Goal: Task Accomplishment & Management: Manage account settings

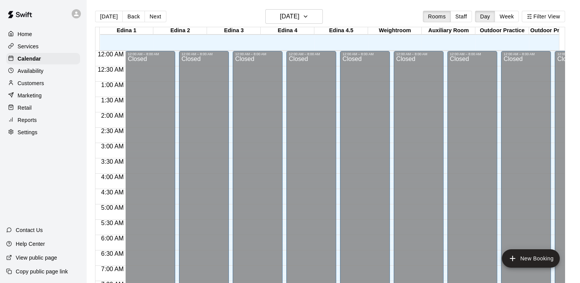
scroll to position [318, 0]
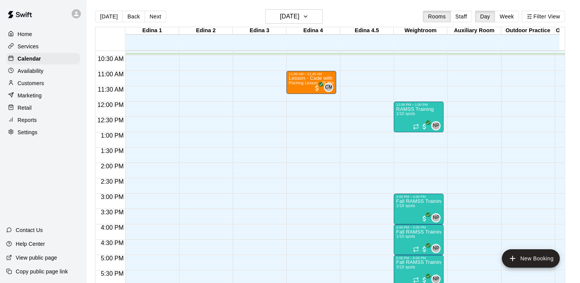
click at [69, 27] on div at bounding box center [43, 14] width 86 height 28
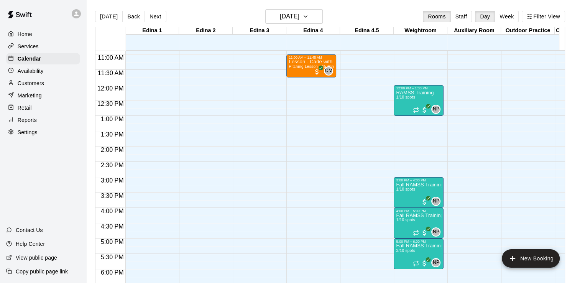
scroll to position [341, 0]
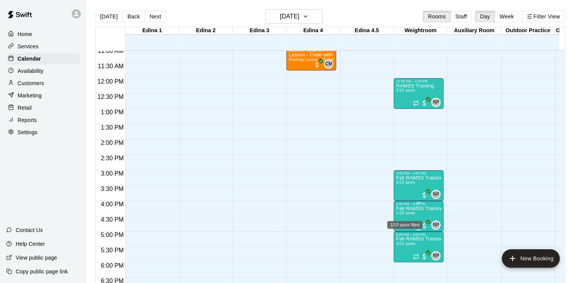
click at [409, 211] on span "1/10 spots" at bounding box center [405, 213] width 19 height 4
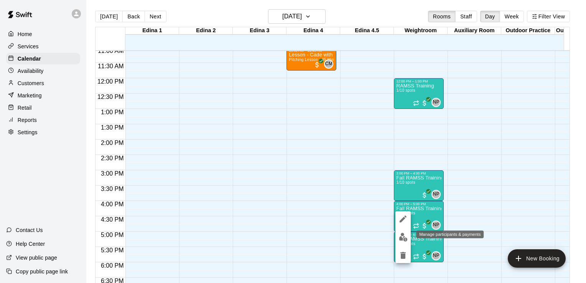
click at [402, 237] on img "edit" at bounding box center [403, 237] width 9 height 9
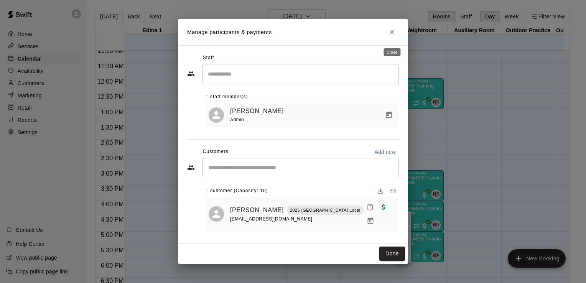
click at [392, 34] on icon "Close" at bounding box center [392, 32] width 8 height 8
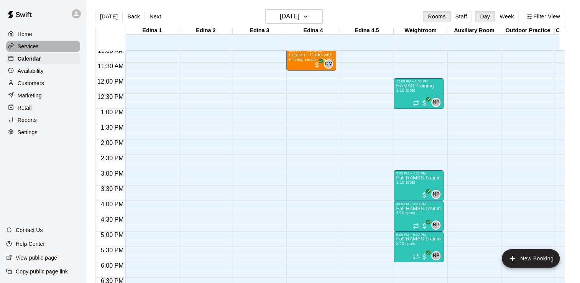
click at [33, 46] on p "Services" at bounding box center [28, 47] width 21 height 8
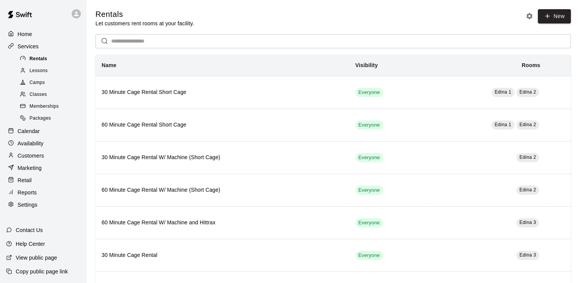
click at [42, 58] on span "Rentals" at bounding box center [39, 59] width 18 height 8
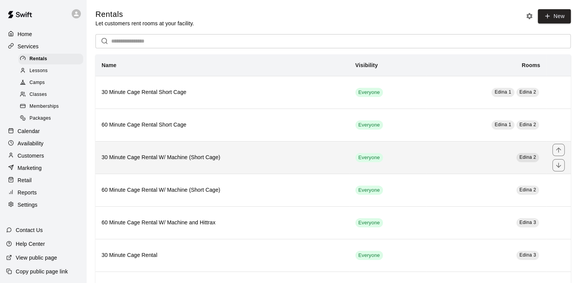
click at [156, 158] on h6 "30 Minute Cage Rental W/ Machine (Short Cage)" at bounding box center [223, 157] width 242 height 8
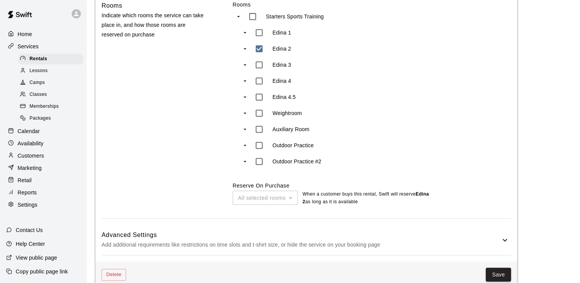
scroll to position [363, 0]
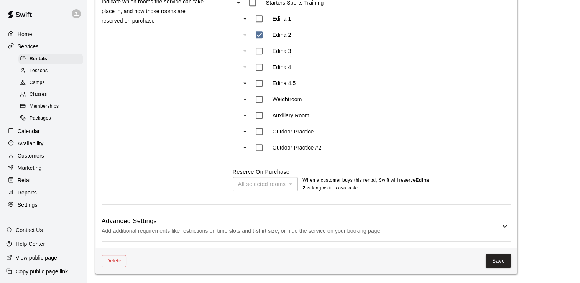
click at [505, 225] on icon at bounding box center [505, 226] width 9 height 9
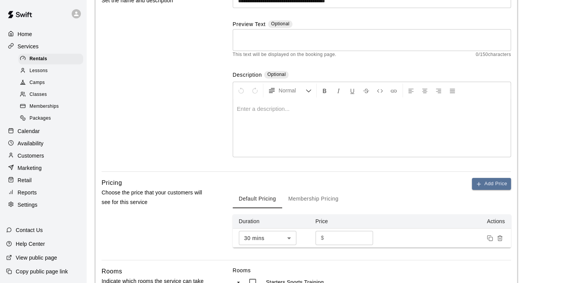
scroll to position [0, 0]
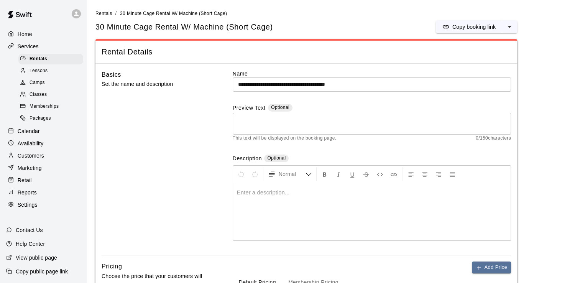
click at [32, 35] on p "Home" at bounding box center [25, 34] width 15 height 8
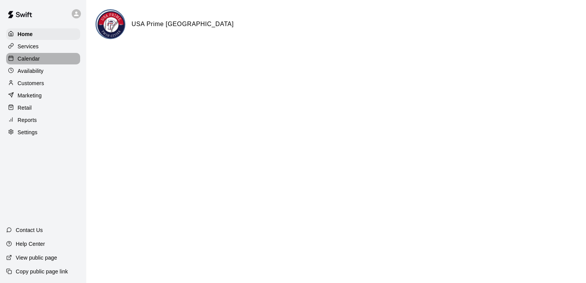
click at [31, 62] on p "Calendar" at bounding box center [29, 59] width 22 height 8
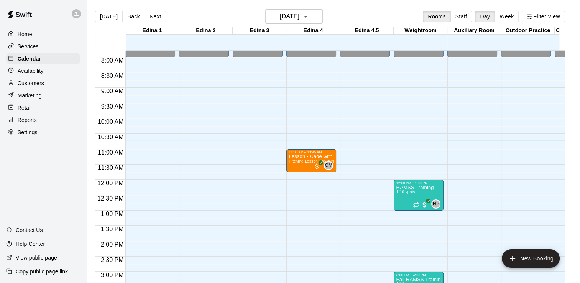
scroll to position [221, 0]
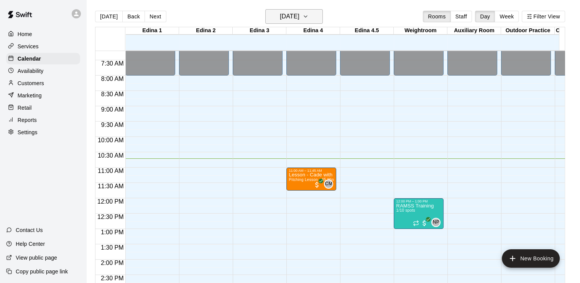
click at [309, 18] on icon "button" at bounding box center [306, 16] width 6 height 9
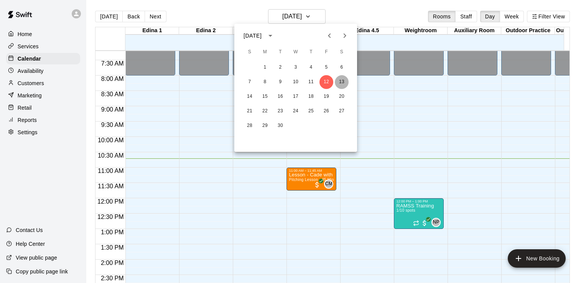
click at [339, 81] on button "13" at bounding box center [342, 82] width 14 height 14
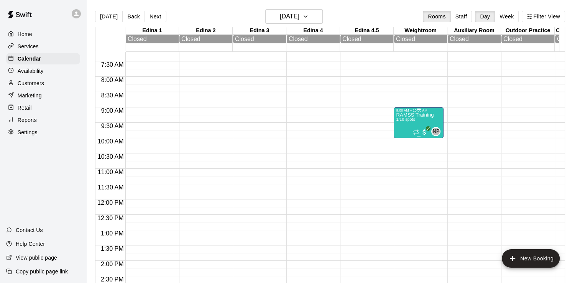
click at [413, 115] on p "RAMSS Training" at bounding box center [415, 115] width 38 height 0
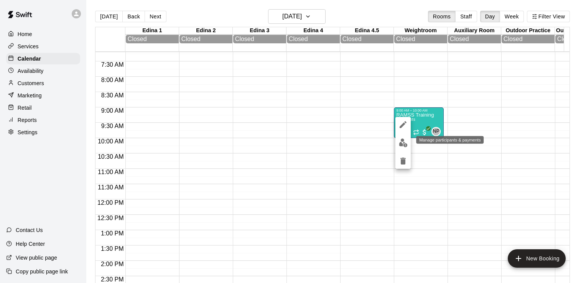
click at [406, 142] on img "edit" at bounding box center [403, 142] width 9 height 9
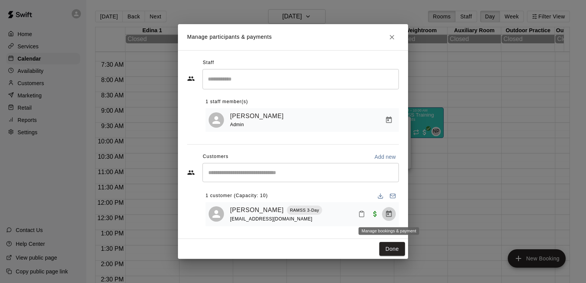
click at [389, 217] on icon "Manage bookings & payment" at bounding box center [389, 214] width 8 height 8
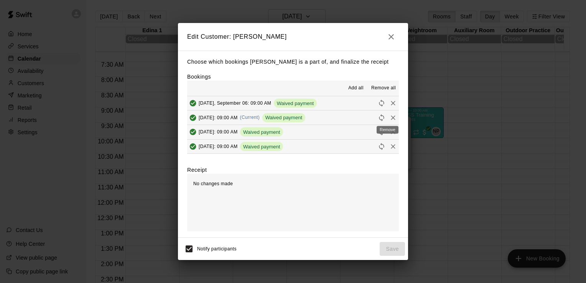
click at [389, 119] on icon "Remove" at bounding box center [393, 118] width 8 height 8
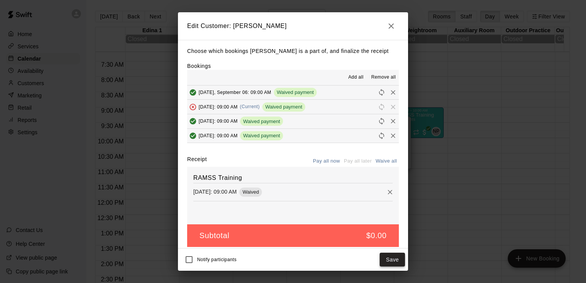
click at [394, 259] on button "Save" at bounding box center [392, 260] width 25 height 14
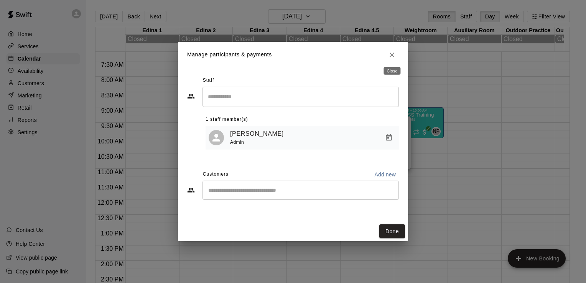
click at [392, 55] on icon "Close" at bounding box center [392, 55] width 5 height 5
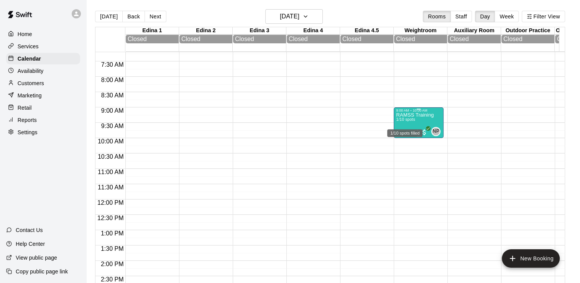
click at [415, 122] on span "1/10 spots" at bounding box center [405, 119] width 19 height 4
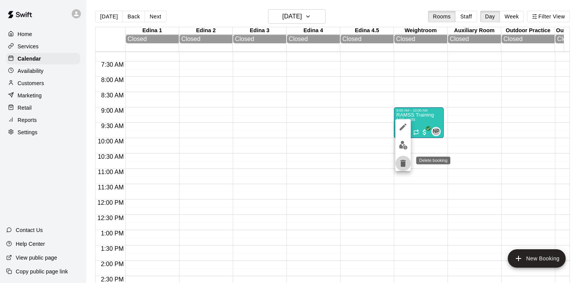
click at [405, 161] on icon "delete" at bounding box center [402, 163] width 5 height 7
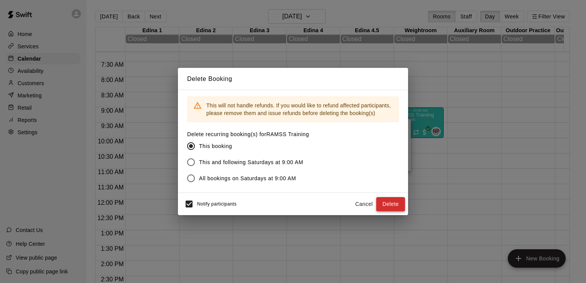
click at [394, 205] on button "Delete" at bounding box center [390, 204] width 29 height 14
